Goal: Task Accomplishment & Management: Use online tool/utility

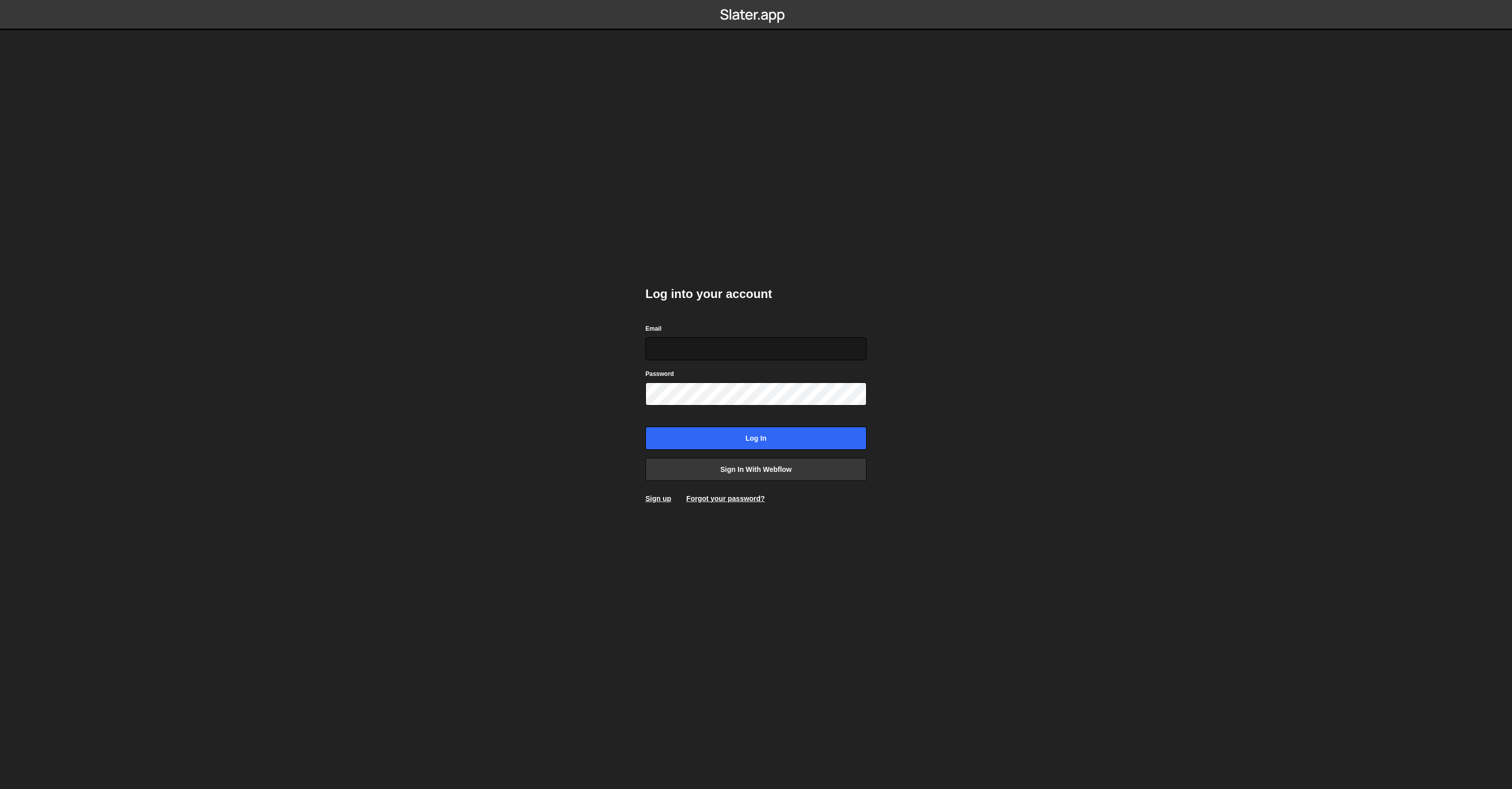
click at [683, 355] on input "Email" at bounding box center [756, 348] width 221 height 23
type input "[PERSON_NAME][EMAIL_ADDRESS][DOMAIN_NAME]"
click at [646, 426] on input "Log in" at bounding box center [756, 438] width 221 height 23
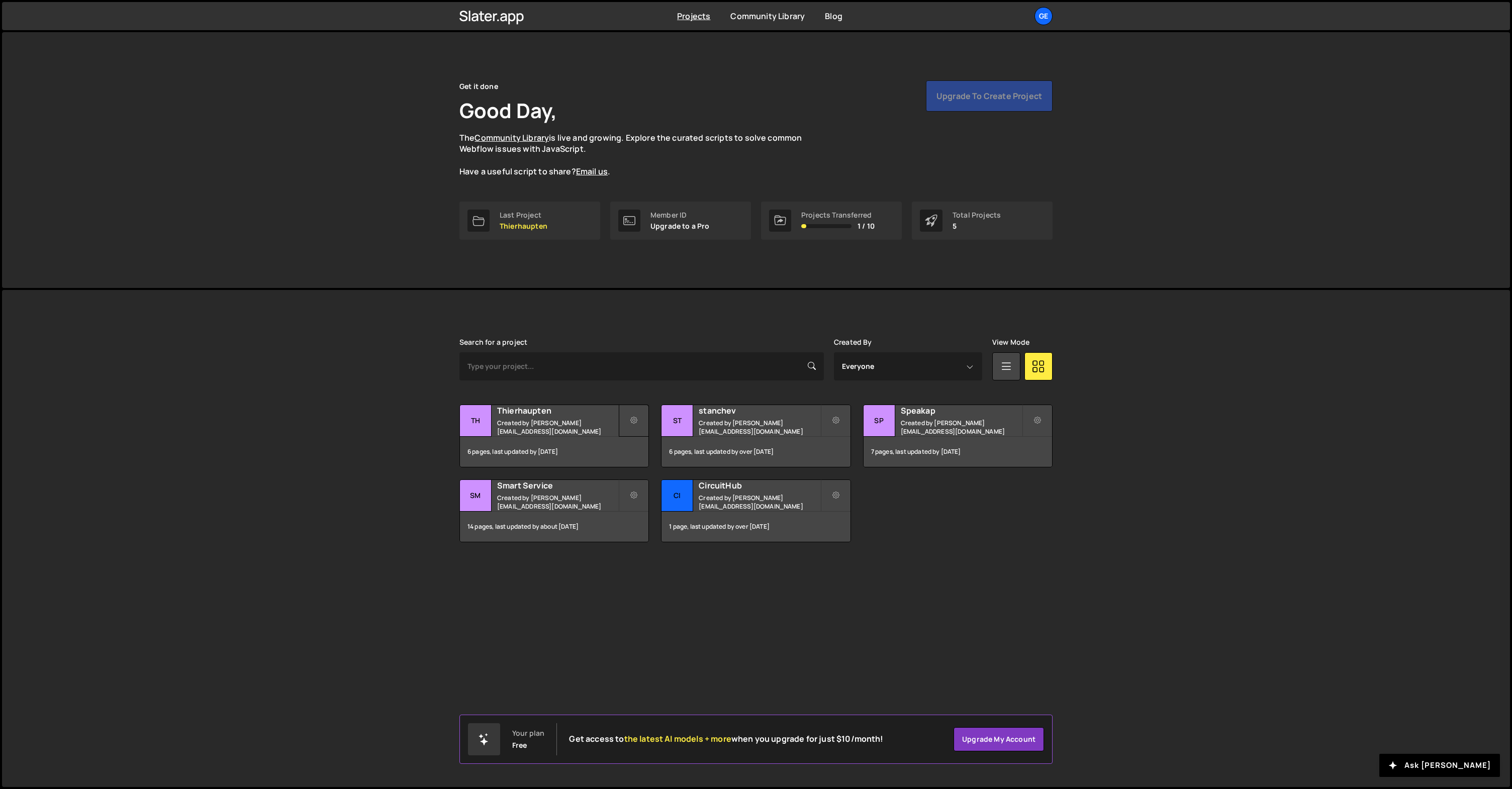
click at [632, 421] on icon at bounding box center [634, 420] width 7 height 10
click at [564, 426] on small "Created by sergey.stanchev@gmail.com" at bounding box center [558, 426] width 121 height 17
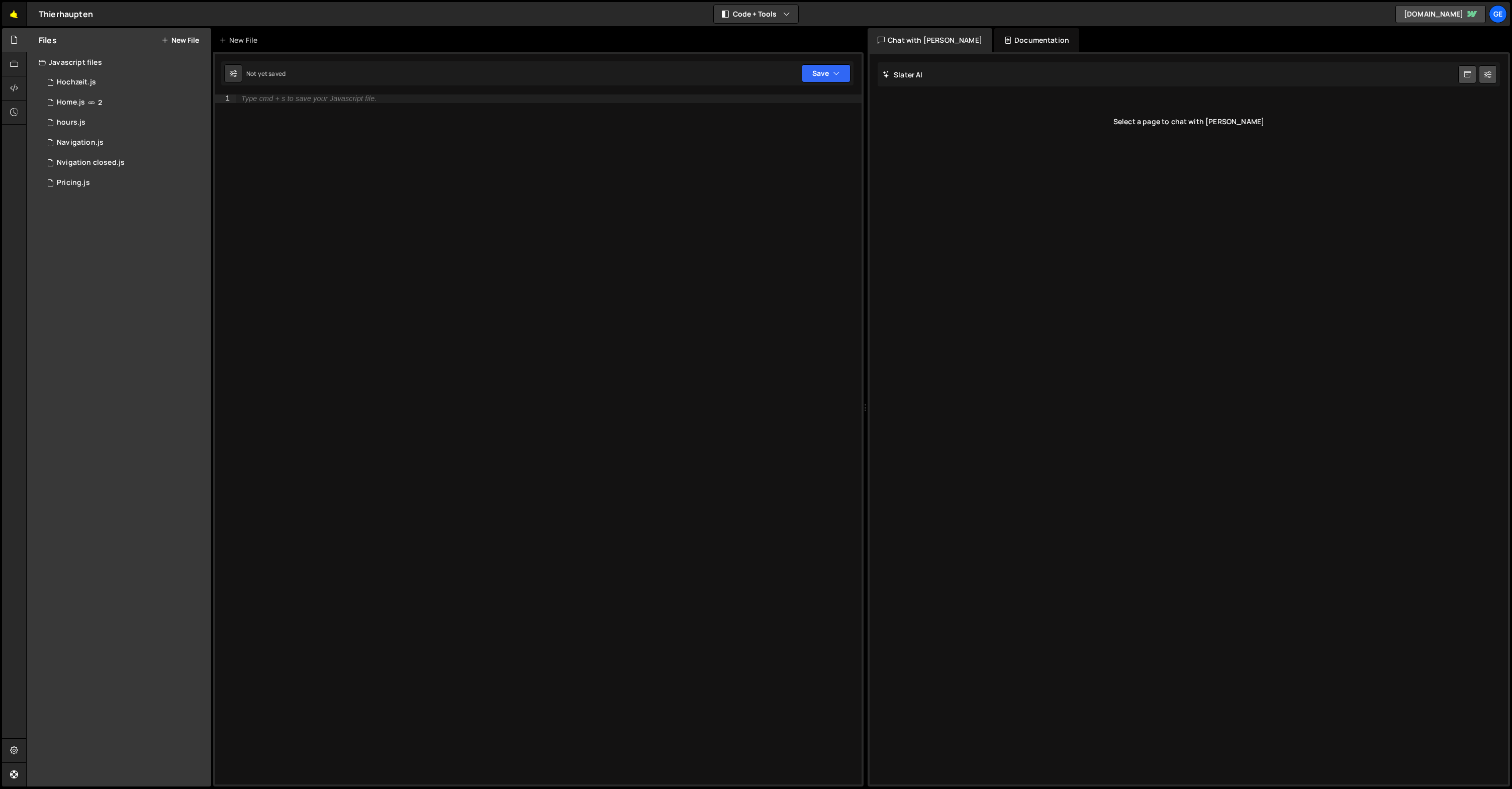
click at [16, 12] on link "🤙" at bounding box center [14, 13] width 25 height 24
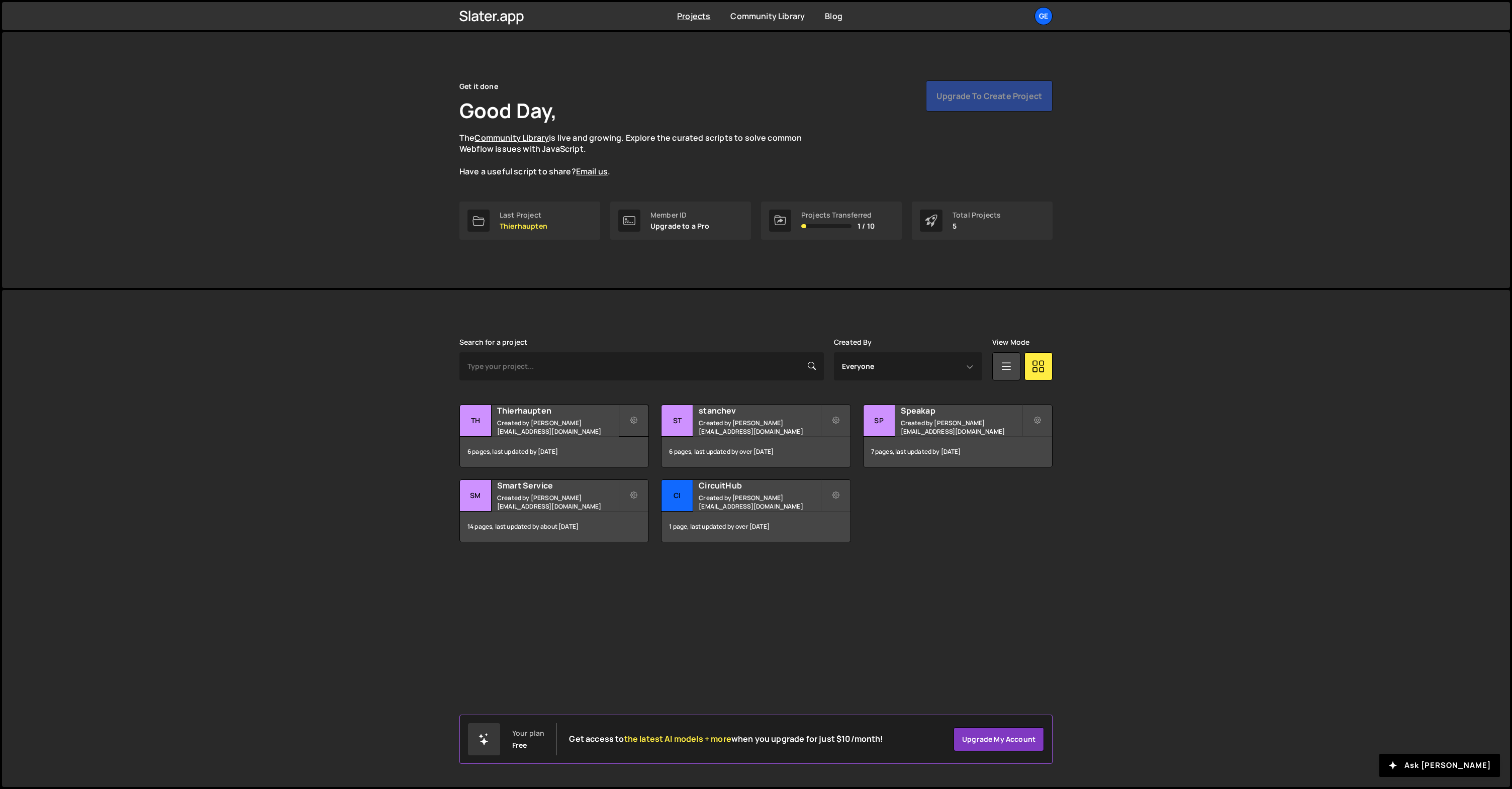
click at [633, 418] on icon at bounding box center [634, 420] width 7 height 10
click at [506, 422] on small "Created by sergey.stanchev@gmail.com" at bounding box center [558, 426] width 121 height 17
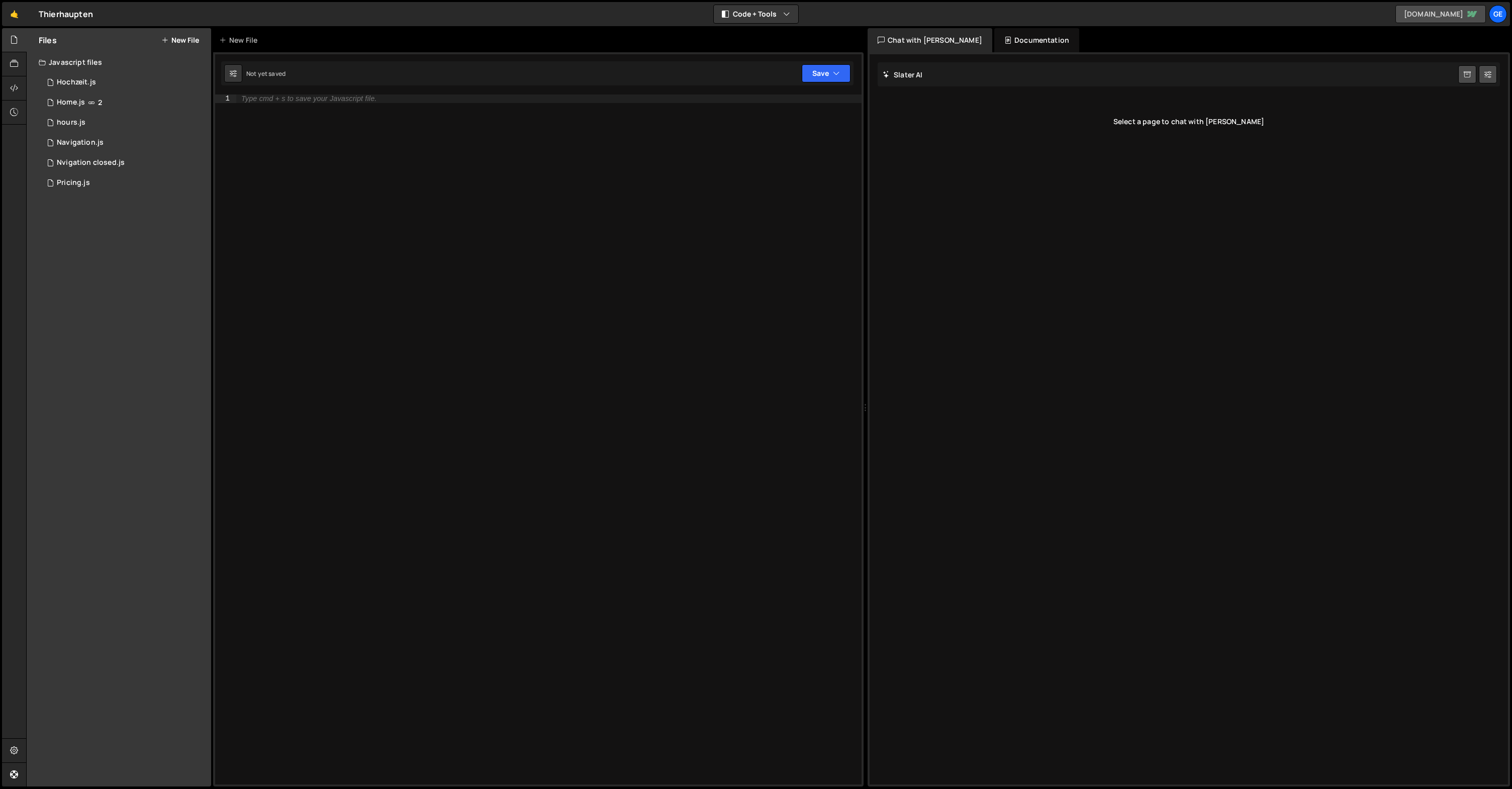
click at [1409, 16] on link "[DOMAIN_NAME]" at bounding box center [1440, 14] width 90 height 18
click at [792, 15] on button "Code + Tools" at bounding box center [756, 14] width 85 height 18
click at [16, 13] on link "🤙" at bounding box center [14, 13] width 25 height 24
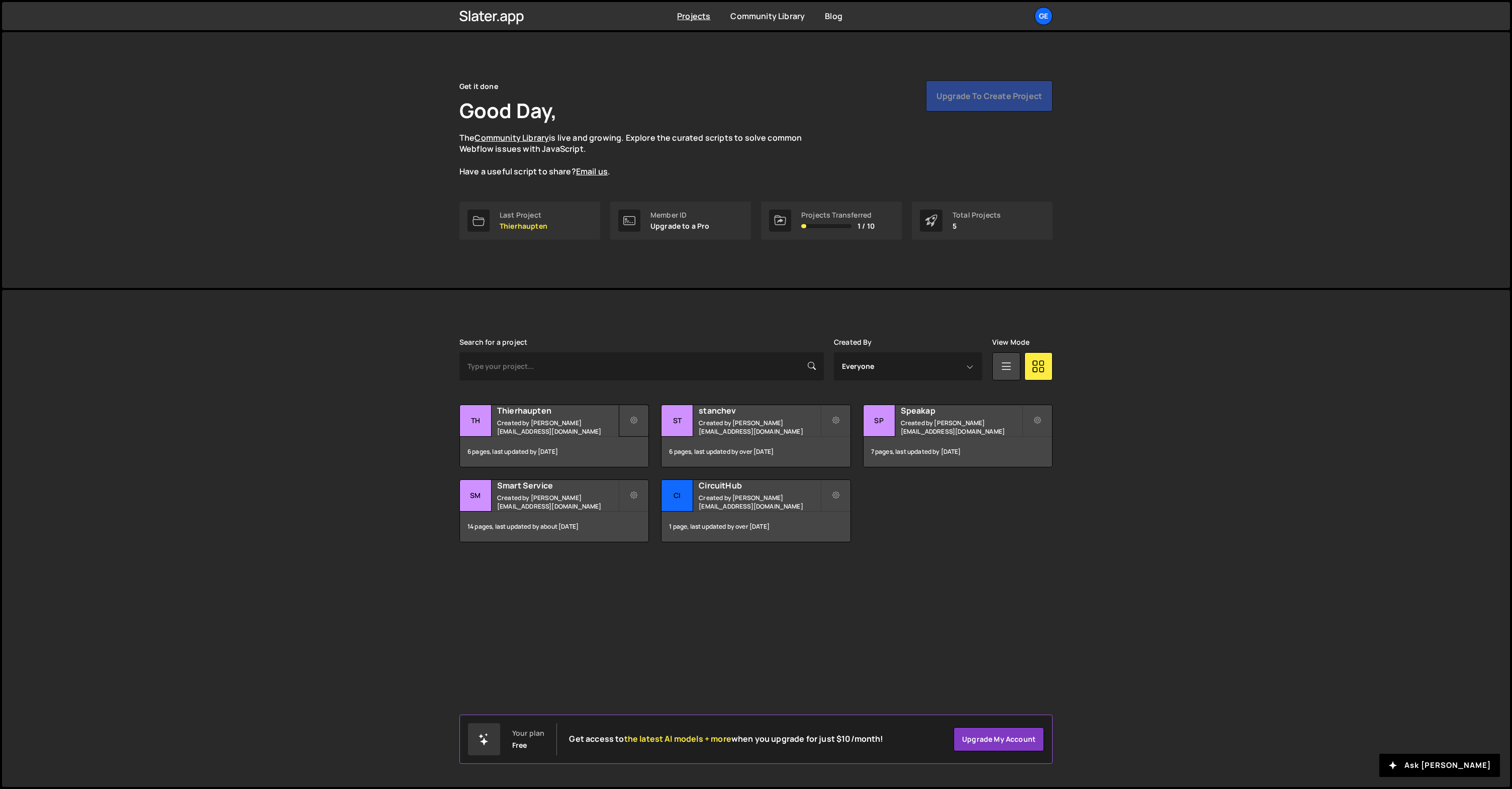
click at [632, 422] on icon at bounding box center [634, 420] width 7 height 10
click at [666, 463] on link "Edit Project" at bounding box center [680, 460] width 120 height 16
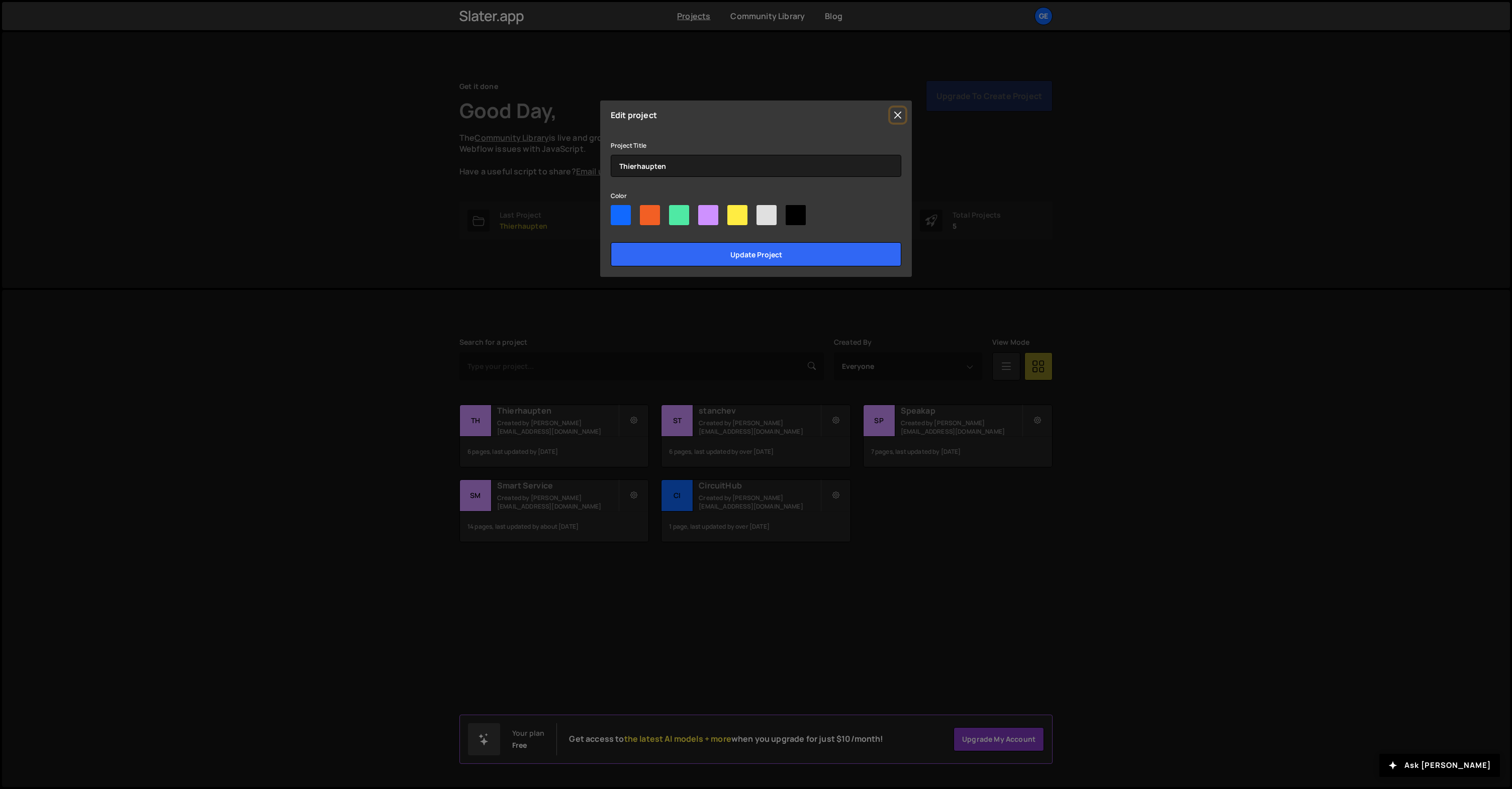
click at [898, 114] on button "Close" at bounding box center [898, 115] width 15 height 15
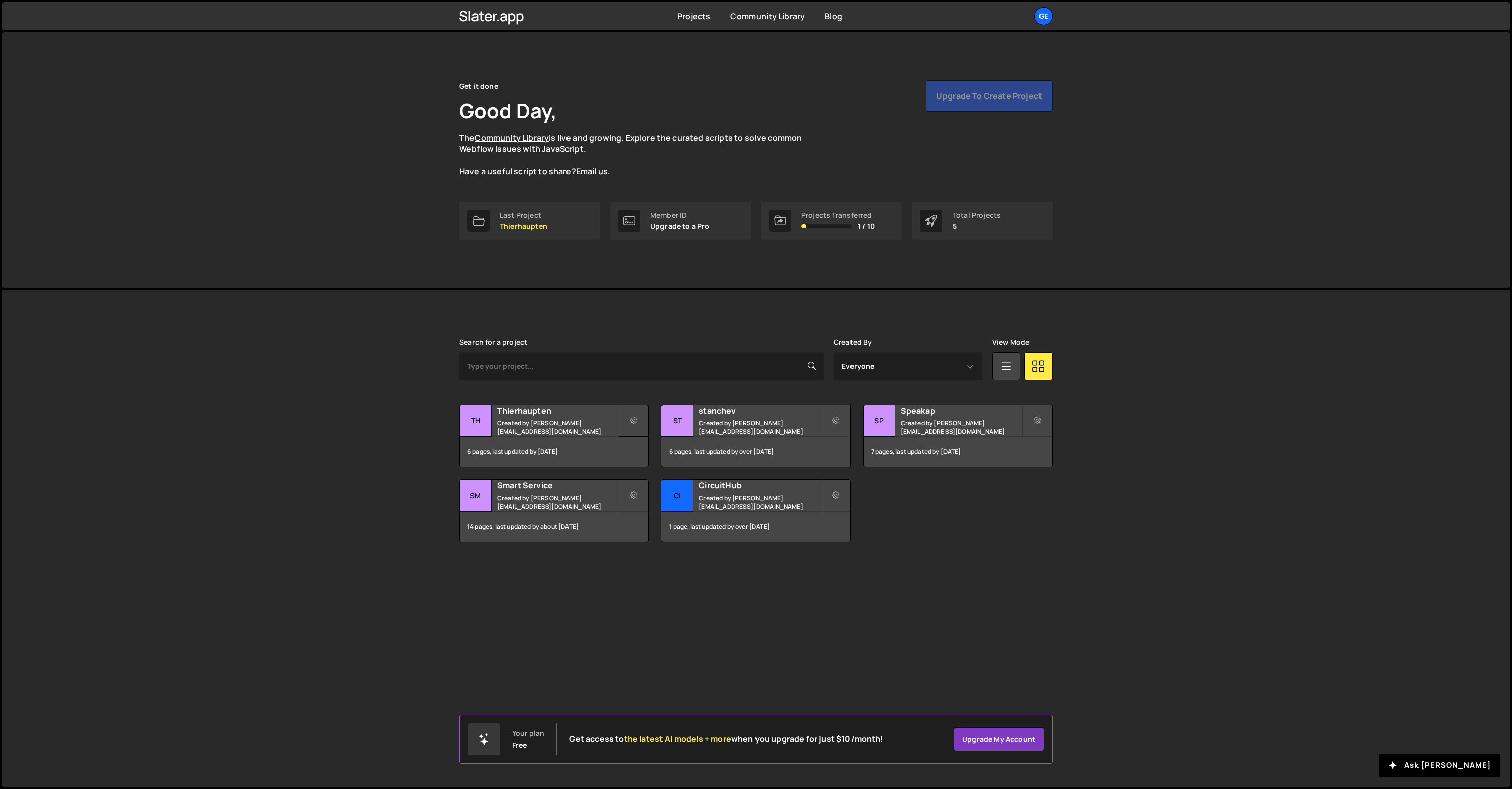
click at [640, 418] on button at bounding box center [633, 420] width 30 height 32
drag, startPoint x: 410, startPoint y: 395, endPoint x: 436, endPoint y: 406, distance: 28.2
click at [410, 395] on div "Slater is designed for desktop use. Please use a larger screen to access the fu…" at bounding box center [755, 538] width 1508 height 497
click at [551, 416] on h2 "Thierhaupten" at bounding box center [558, 410] width 121 height 11
